Goal: Transaction & Acquisition: Purchase product/service

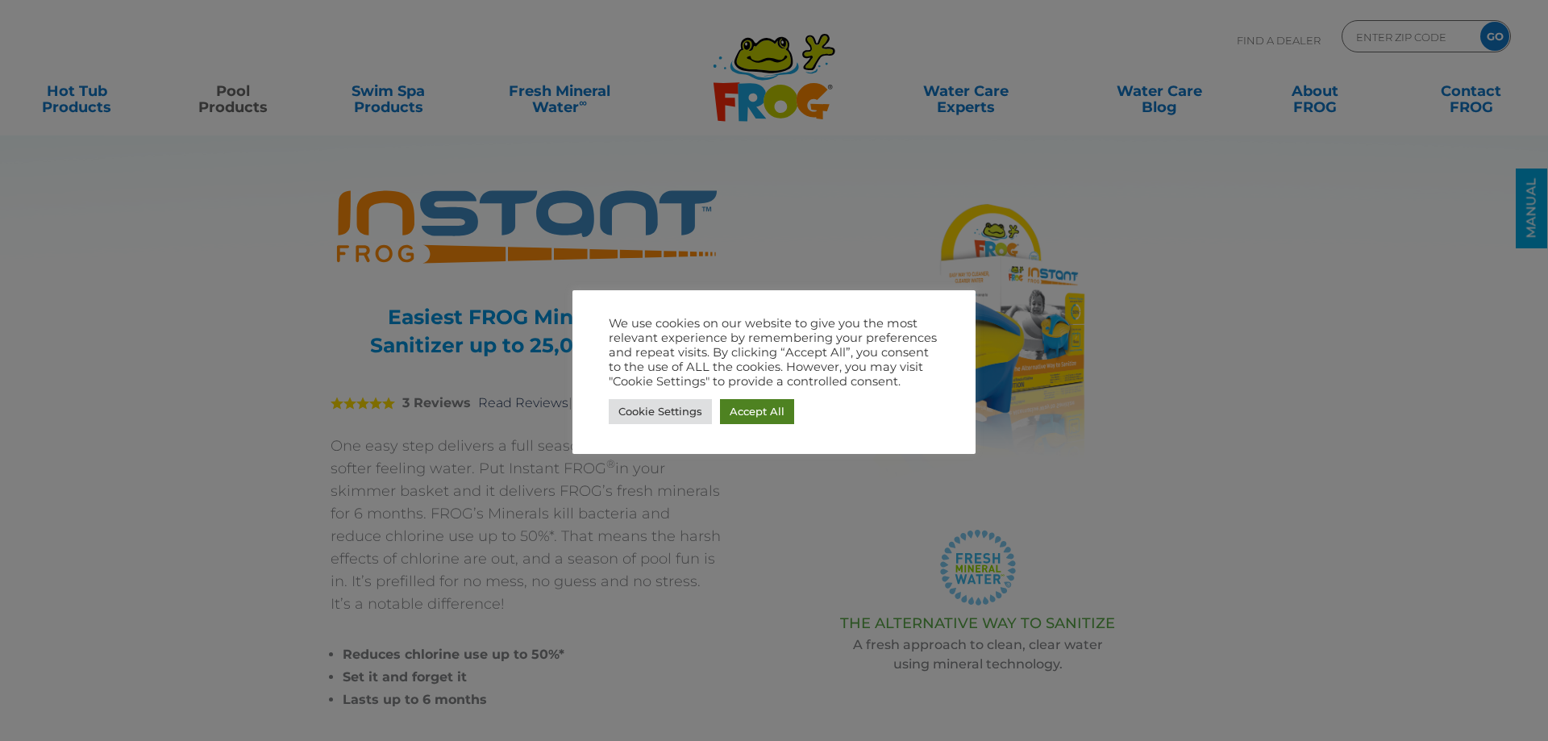
click at [776, 415] on link "Accept All" at bounding box center [757, 411] width 74 height 25
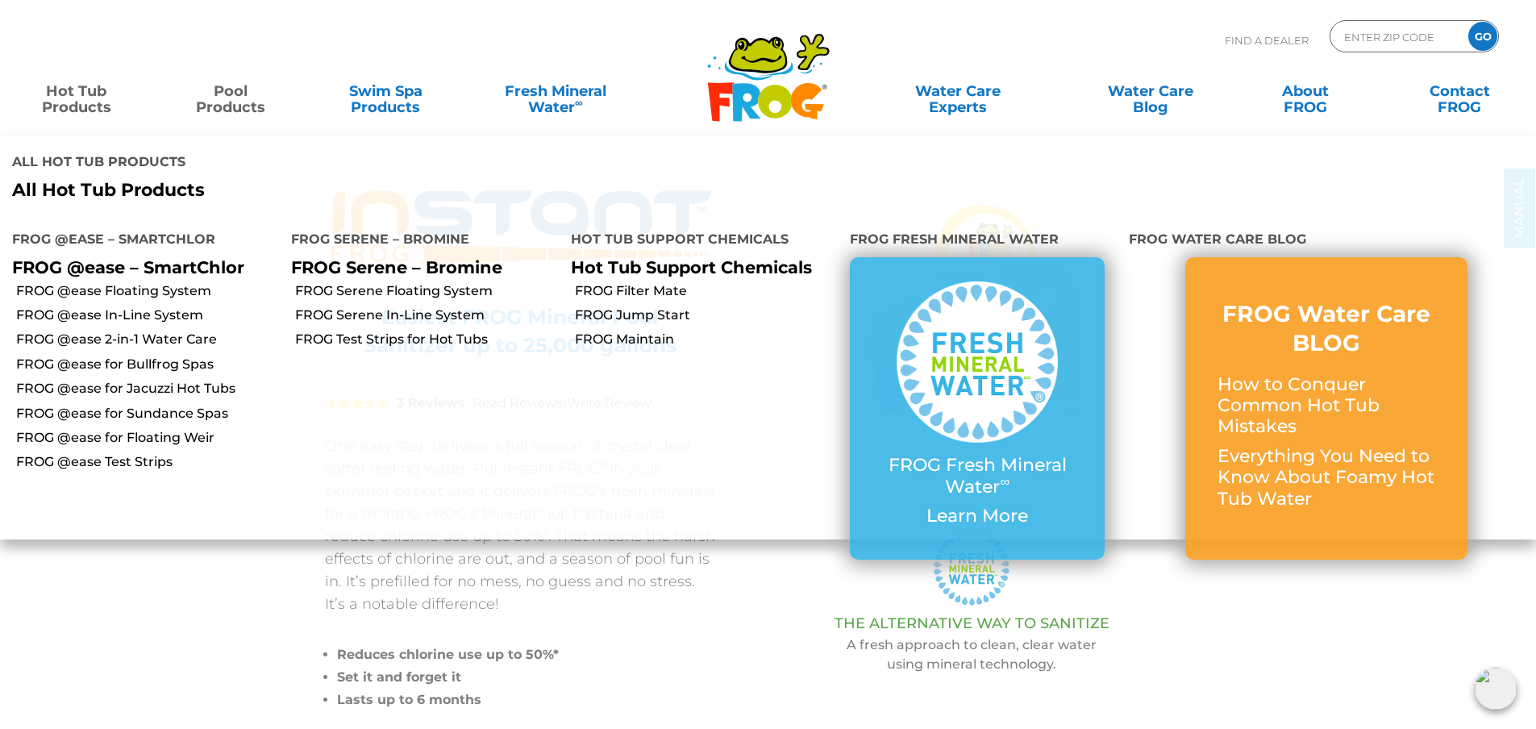
click at [92, 107] on link "Hot Tub Products" at bounding box center [76, 91] width 120 height 32
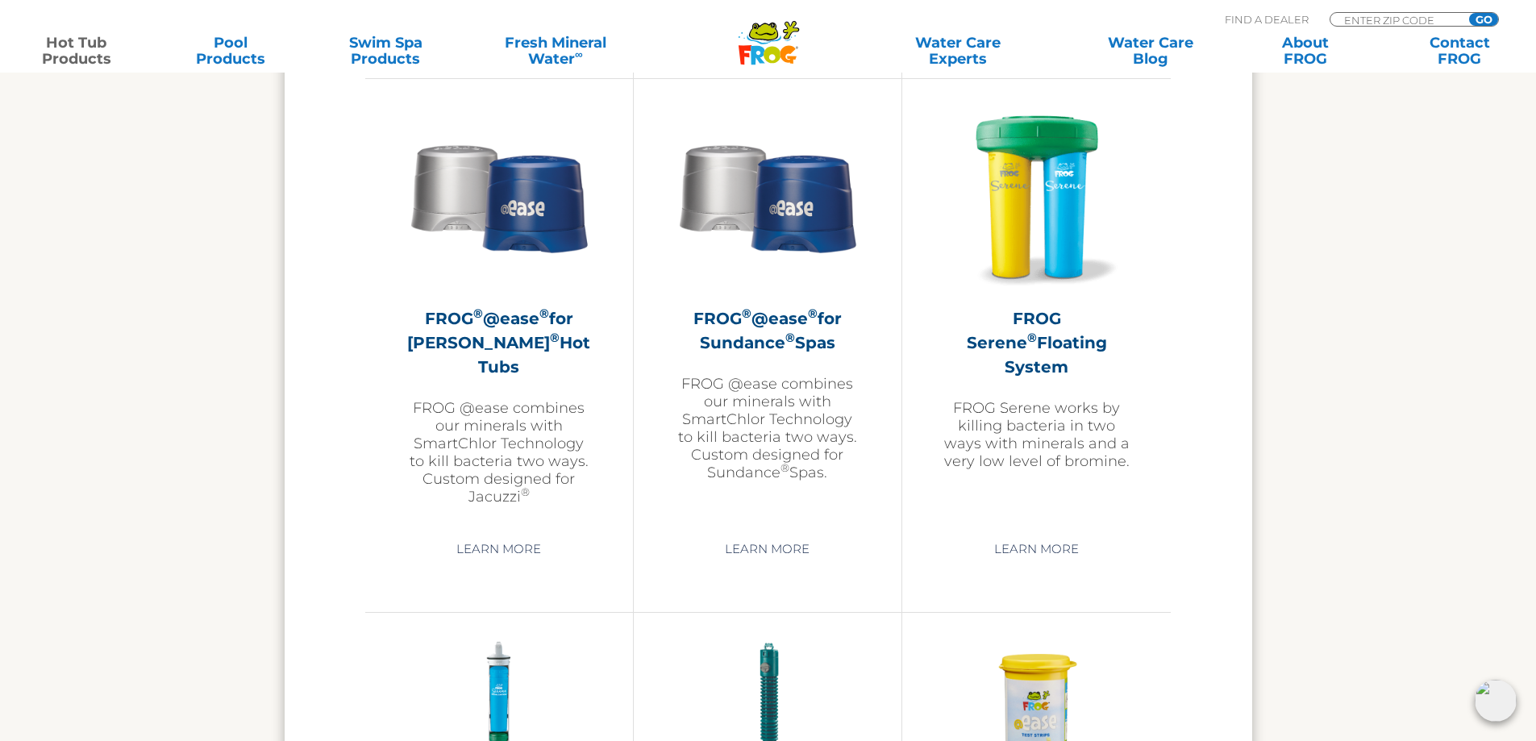
scroll to position [2983, 0]
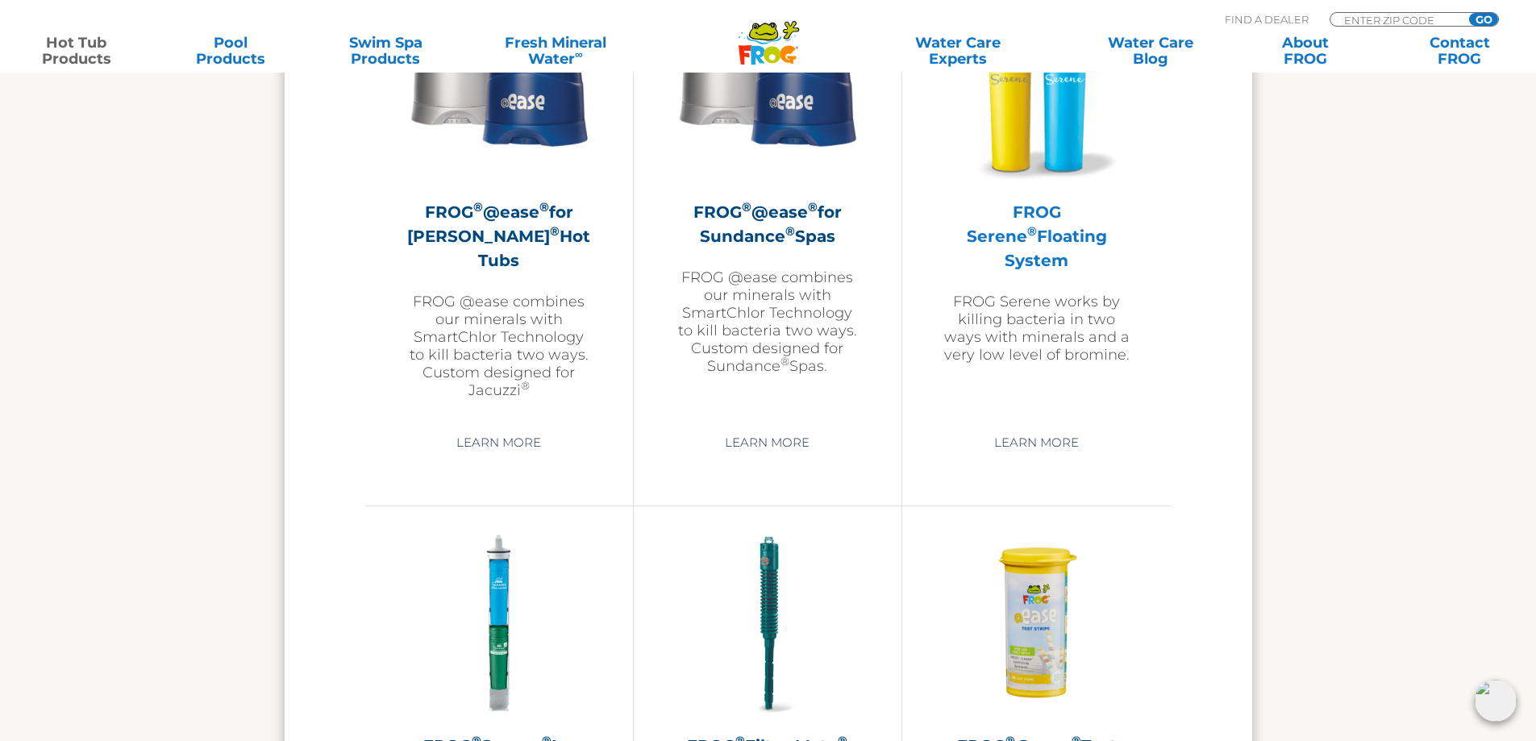
click at [1037, 321] on p "FROG Serene works by killing bacteria in two ways with minerals and a very low …" at bounding box center [1037, 328] width 188 height 71
